Goal: Use online tool/utility: Use online tool/utility

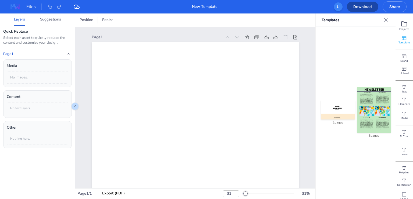
click at [380, 91] on img at bounding box center [374, 109] width 34 height 45
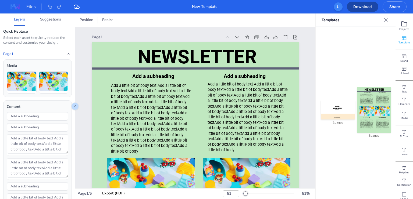
type input "51"
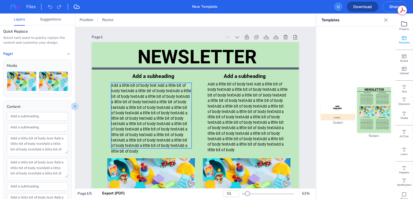
click at [163, 102] on span "Add a little bit of body text Add a little bit of body textAdd a little bit of …" at bounding box center [151, 118] width 80 height 70
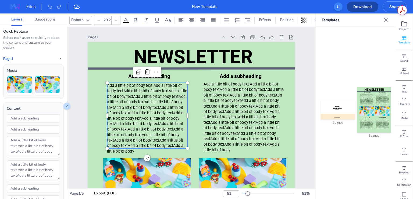
click at [87, 19] on icon at bounding box center [88, 20] width 3 height 2
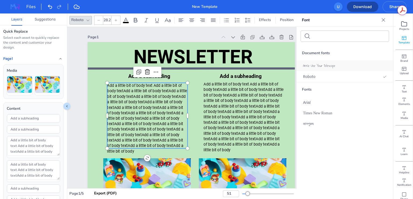
click at [325, 65] on span "Annie Use Your Telescope" at bounding box center [319, 66] width 32 height 6
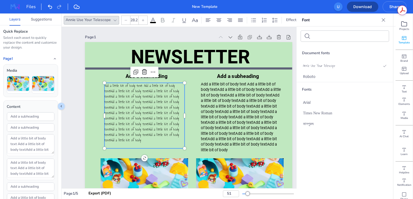
click at [140, 123] on span "Add a little bit of body text Add a little bit of body textAdd a little bit of …" at bounding box center [141, 113] width 75 height 60
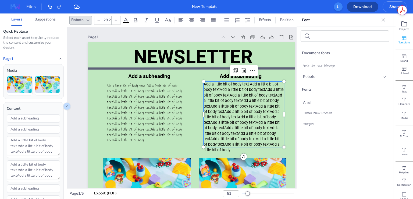
click at [206, 113] on span "Add a little bit of body text Add a little bit of body textAdd a little bit of …" at bounding box center [244, 117] width 80 height 70
type input "28.2"
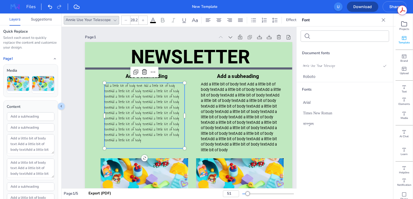
click at [127, 104] on span "Add a little bit of body text Add a little bit of body textAdd a little bit of …" at bounding box center [141, 113] width 75 height 60
click at [385, 19] on icon at bounding box center [383, 19] width 5 height 5
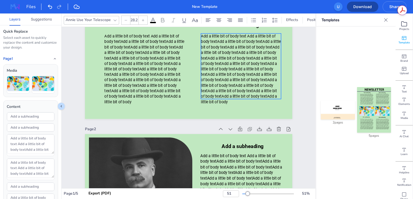
scroll to position [242, 0]
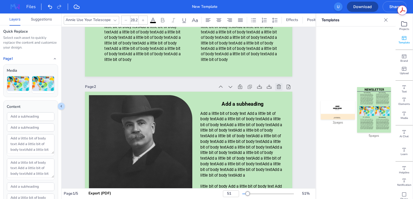
click at [279, 87] on icon at bounding box center [278, 86] width 5 height 5
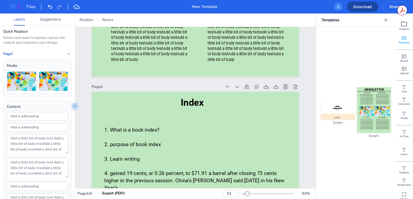
click at [284, 87] on icon at bounding box center [286, 86] width 4 height 4
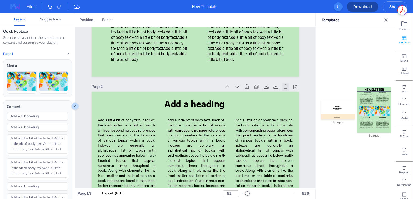
click at [284, 87] on icon at bounding box center [286, 86] width 4 height 4
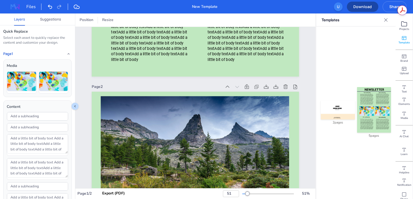
click at [284, 87] on icon at bounding box center [285, 86] width 5 height 5
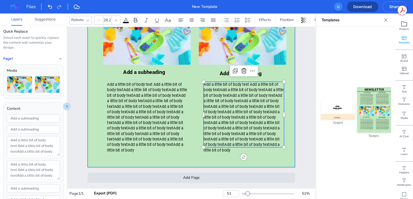
click at [284, 87] on div "NEWSLETTER Add a subheading Add a little bit of body text Add a little bit of b…" at bounding box center [191, 28] width 207 height 277
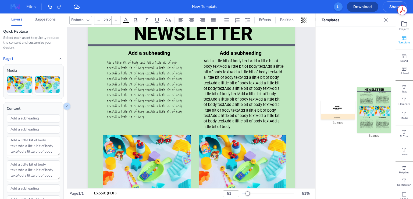
scroll to position [0, 0]
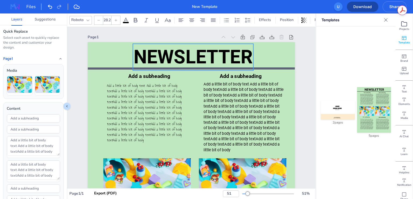
type input "136.6"
click at [166, 54] on span "NEWSLETTER" at bounding box center [193, 57] width 119 height 22
click at [86, 20] on icon at bounding box center [88, 20] width 4 height 4
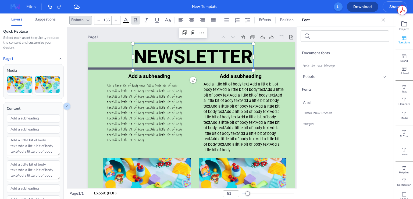
click at [326, 37] on input "text" at bounding box center [337, 35] width 48 height 5
type input "bitCo"
click at [383, 20] on icon at bounding box center [383, 19] width 5 height 5
